Goal: Task Accomplishment & Management: Complete application form

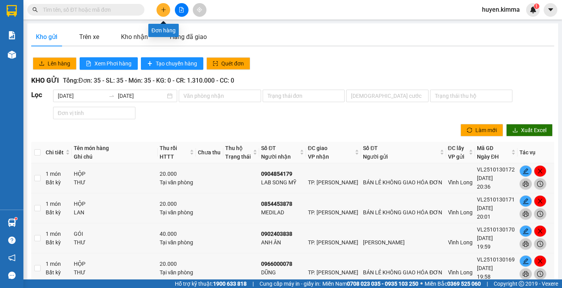
click at [162, 8] on icon "plus" at bounding box center [163, 9] width 5 height 5
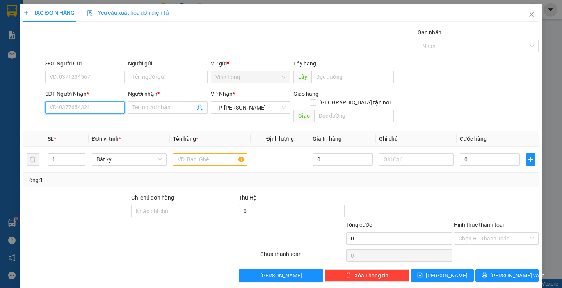
click at [82, 107] on input "SĐT Người Nhận *" at bounding box center [85, 107] width 80 height 12
type input "0938586556"
click at [154, 110] on input "Người nhận *" at bounding box center [164, 107] width 62 height 9
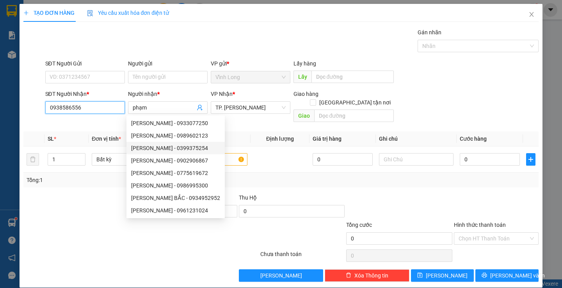
click at [103, 106] on input "0938586556" at bounding box center [85, 107] width 80 height 12
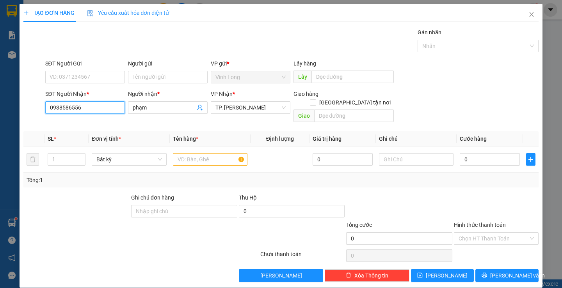
click at [94, 110] on input "0938586556" at bounding box center [85, 107] width 80 height 12
click at [150, 108] on input "phạm" at bounding box center [164, 107] width 62 height 9
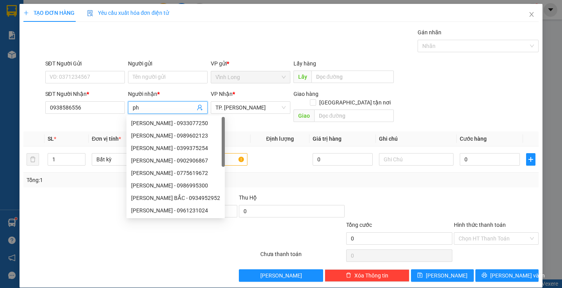
type input "p"
type input "k"
type input "K"
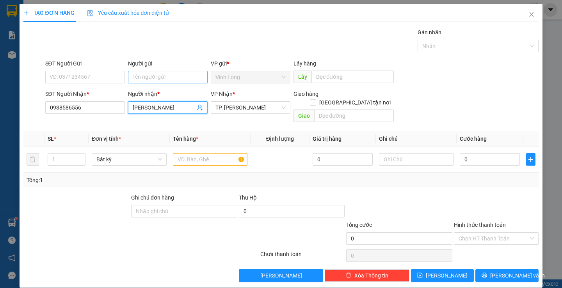
type input "[PERSON_NAME]"
click at [143, 78] on input "Người gửi" at bounding box center [168, 77] width 80 height 12
click at [90, 75] on input "SĐT Người Gửi" at bounding box center [85, 77] width 80 height 12
type input "0"
type input "0964999907"
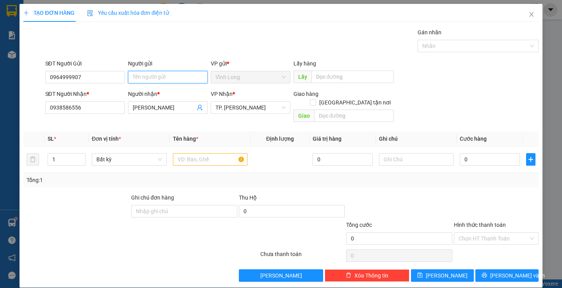
click at [171, 76] on input "Người gửi" at bounding box center [168, 77] width 80 height 12
click at [315, 100] on input "[GEOGRAPHIC_DATA] tận nơi" at bounding box center [312, 102] width 5 height 5
checkbox input "true"
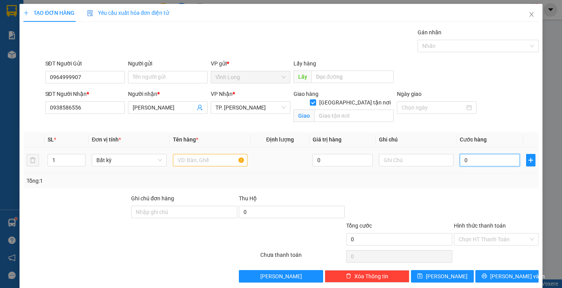
click at [470, 161] on input "0" at bounding box center [490, 160] width 60 height 12
click at [192, 164] on input "text" at bounding box center [210, 160] width 75 height 12
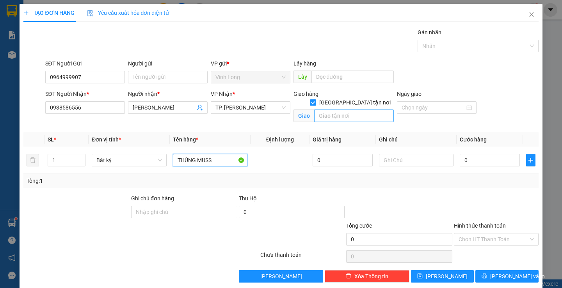
type input "THÙNG MUSS"
click at [348, 110] on input "text" at bounding box center [354, 116] width 80 height 12
type input "1754/23 [PERSON_NAME]"
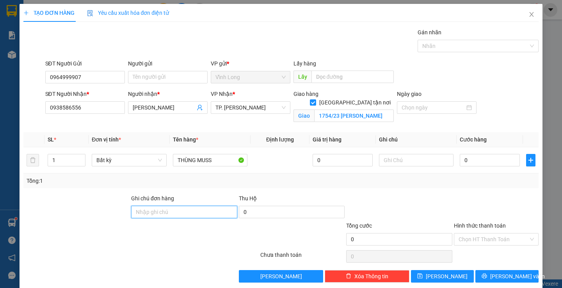
click at [179, 215] on input "Ghi chú đơn hàng" at bounding box center [184, 212] width 106 height 12
type input "P"
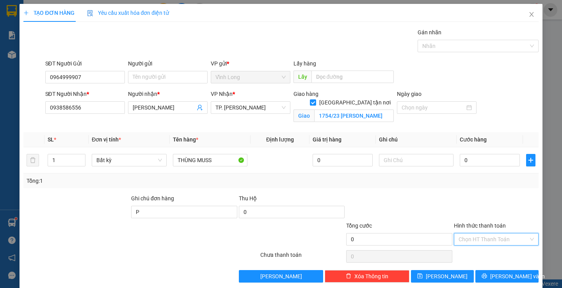
click at [491, 243] on input "Hình thức thanh toán" at bounding box center [494, 240] width 70 height 12
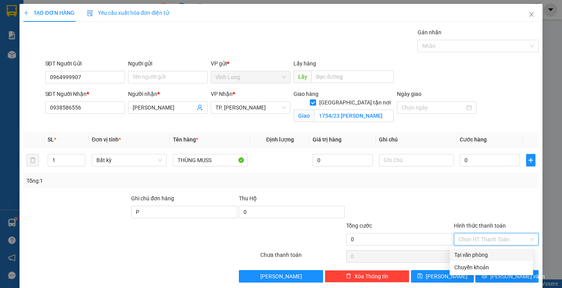
click at [481, 258] on div "Tại văn phòng" at bounding box center [491, 255] width 74 height 9
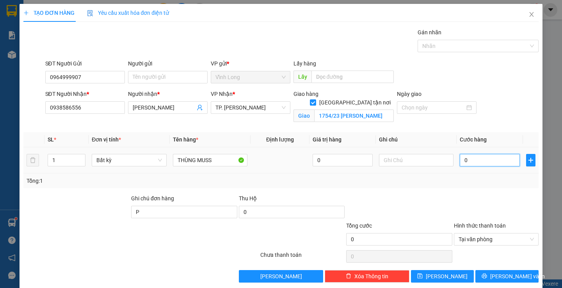
click at [482, 161] on input "0" at bounding box center [490, 160] width 60 height 12
click at [388, 110] on input "1754/23 [PERSON_NAME]" at bounding box center [354, 116] width 80 height 12
click at [385, 110] on input "1754/23 [PERSON_NAME]" at bounding box center [354, 116] width 80 height 12
type input "1754/23 [PERSON_NAME] QUẬN8"
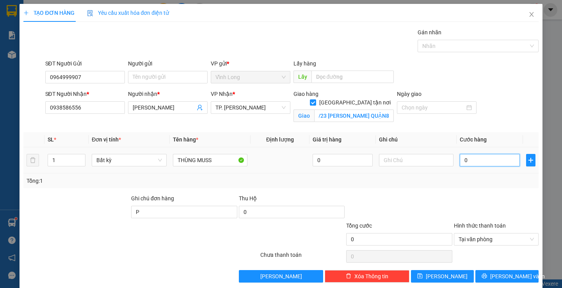
scroll to position [0, 0]
click at [476, 162] on input "0" at bounding box center [490, 160] width 60 height 12
click at [62, 77] on input "0964999907" at bounding box center [85, 77] width 80 height 12
click at [386, 110] on input "1754/23 [PERSON_NAME] QUẬN8" at bounding box center [354, 116] width 80 height 12
click at [390, 121] on div "Giao hàng [GEOGRAPHIC_DATA] tận nơi [GEOGRAPHIC_DATA] 1754/23 [PERSON_NAME] QUẬ…" at bounding box center [343, 108] width 103 height 37
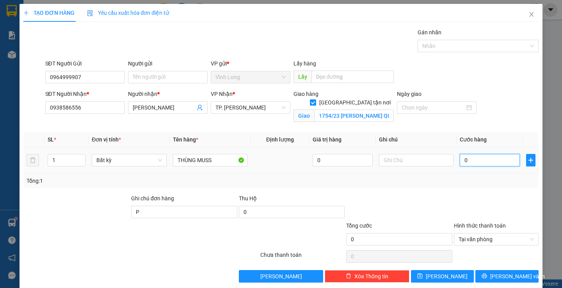
click at [488, 161] on input "0" at bounding box center [490, 160] width 60 height 12
type input "1"
type input "18"
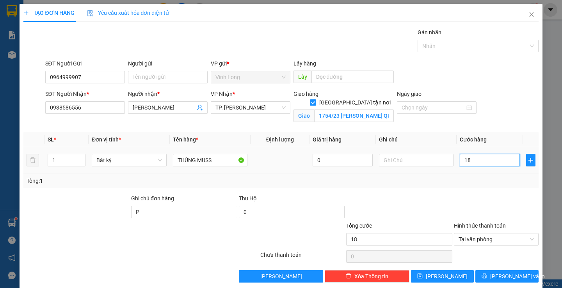
type input "180"
click at [505, 237] on span "Tại văn phòng" at bounding box center [496, 240] width 75 height 12
type input "180.000"
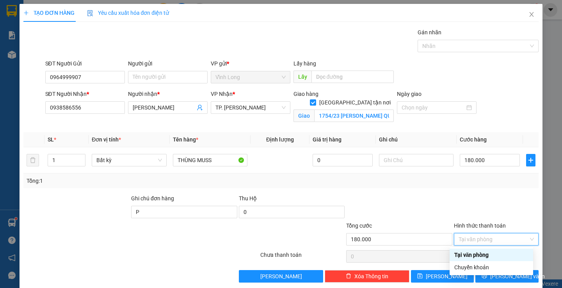
click at [484, 258] on div "Tại văn phòng" at bounding box center [491, 255] width 74 height 9
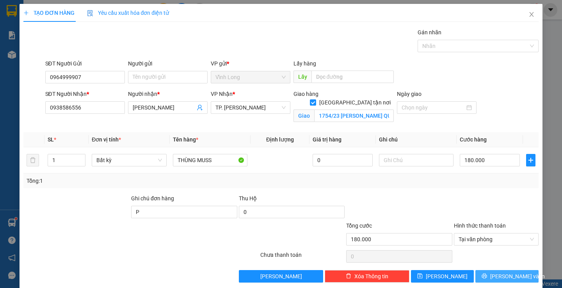
click at [497, 276] on span "[PERSON_NAME] và In" at bounding box center [517, 276] width 55 height 9
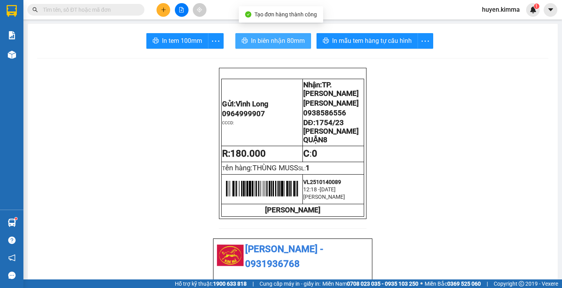
click at [288, 41] on span "In biên nhận 80mm" at bounding box center [278, 41] width 54 height 10
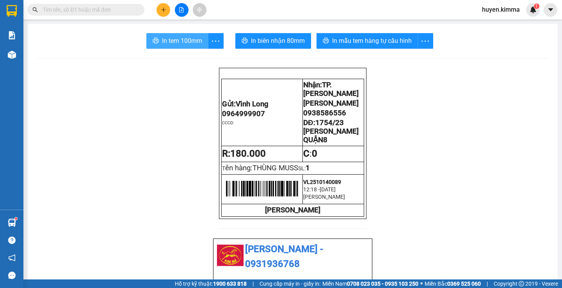
click at [179, 41] on span "In tem 100mm" at bounding box center [182, 41] width 40 height 10
click at [189, 43] on span "In tem 100mm" at bounding box center [182, 41] width 40 height 10
